Goal: Obtain resource: Download file/media

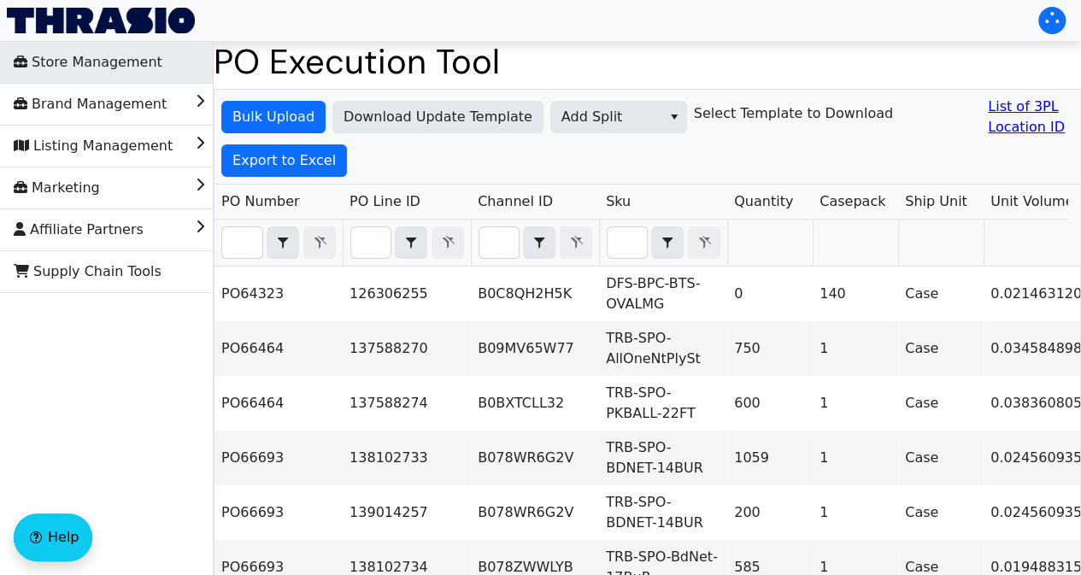
scroll to position [0, 2643]
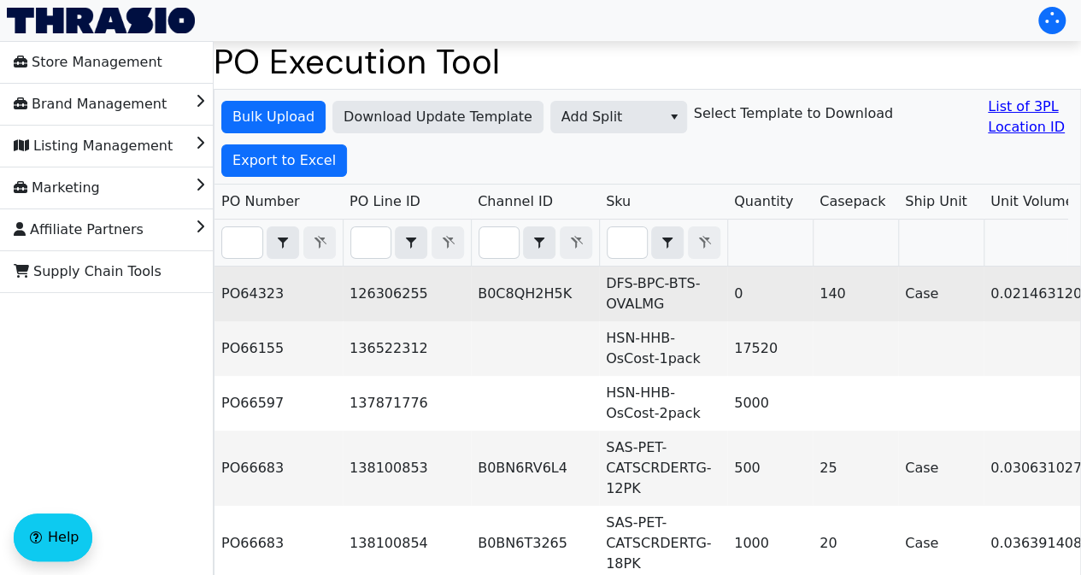
click at [563, 300] on td "B0C8QH2H5K" at bounding box center [535, 294] width 128 height 55
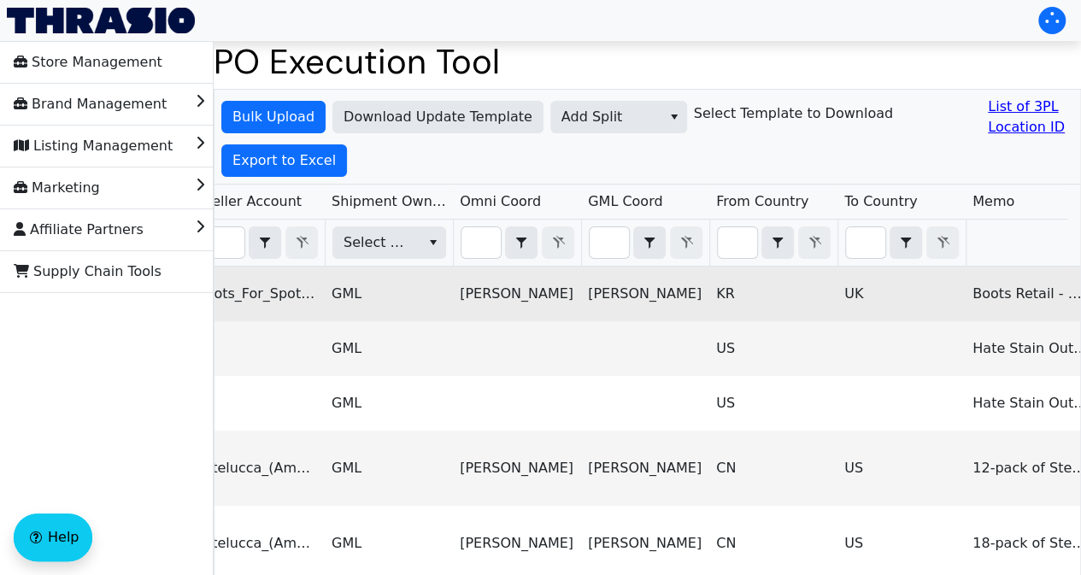
scroll to position [0, 2496]
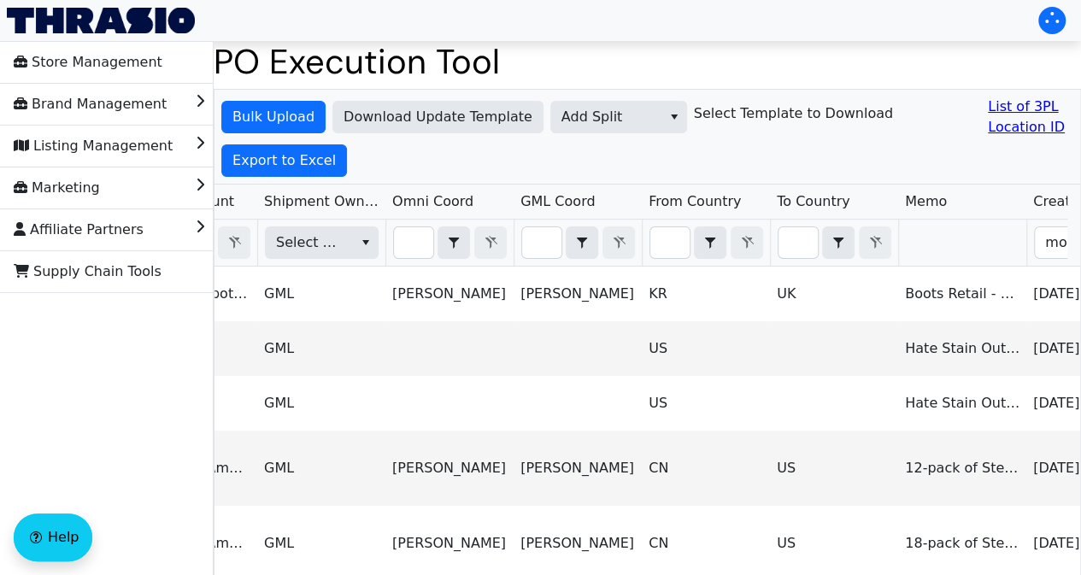
click at [540, 256] on span "Filter" at bounding box center [541, 243] width 41 height 32
click at [538, 249] on input "Filter" at bounding box center [541, 242] width 39 height 31
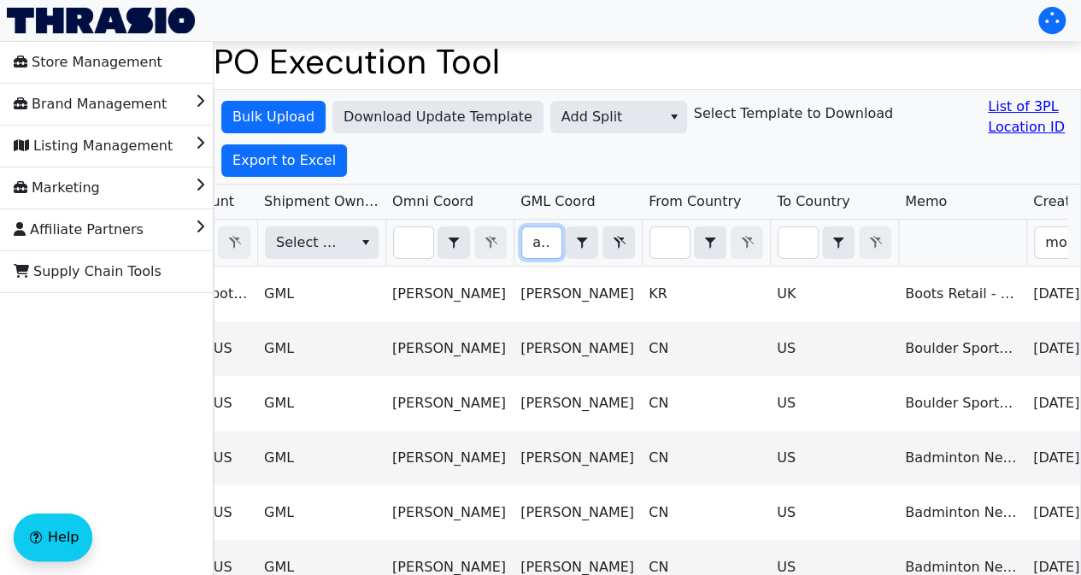
scroll to position [0, 7]
type input "ariel"
click at [325, 162] on span "Export to Excel" at bounding box center [284, 160] width 103 height 21
